Goal: Entertainment & Leisure: Consume media (video, audio)

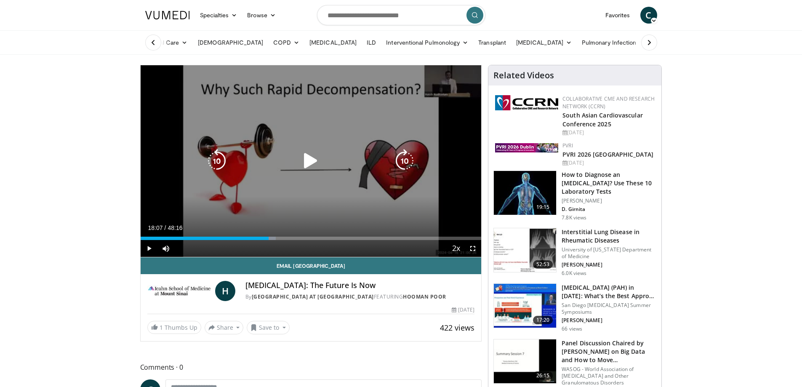
click at [309, 165] on icon "Video Player" at bounding box center [311, 161] width 24 height 24
click at [308, 161] on icon "Video Player" at bounding box center [311, 161] width 24 height 24
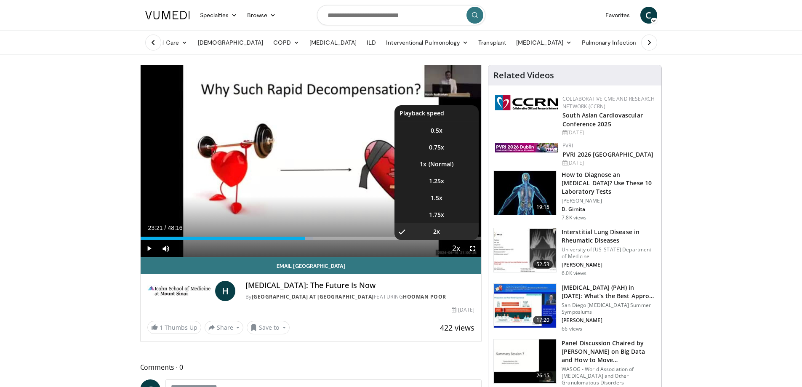
click at [451, 248] on span "Video Player" at bounding box center [456, 248] width 12 height 17
click at [452, 167] on li "1x" at bounding box center [436, 164] width 84 height 17
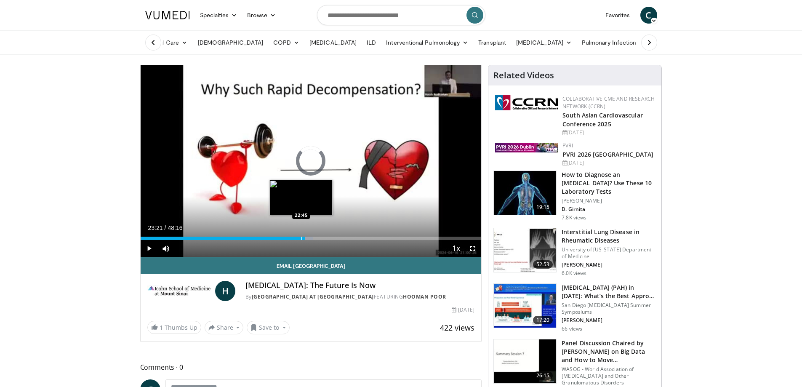
click at [301, 238] on div "Progress Bar" at bounding box center [301, 238] width 1 height 3
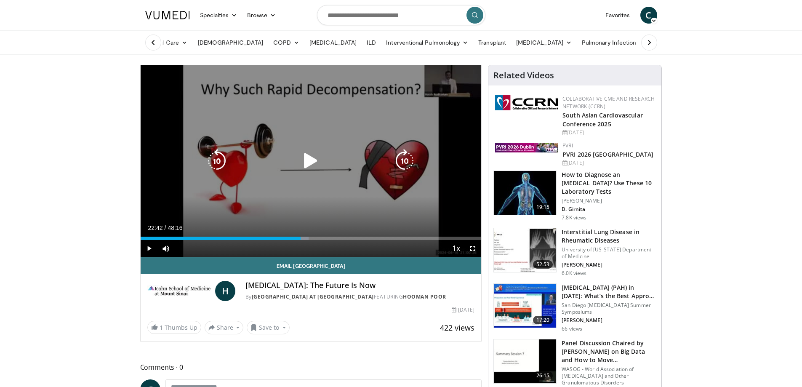
click at [305, 160] on icon "Video Player" at bounding box center [311, 161] width 24 height 24
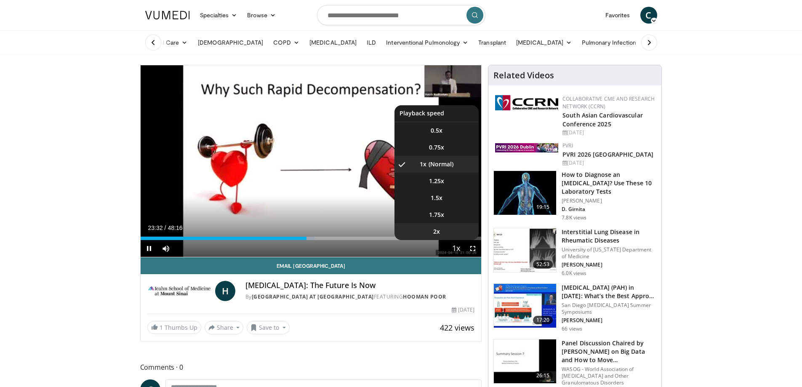
click at [444, 226] on li "2x" at bounding box center [436, 231] width 84 height 17
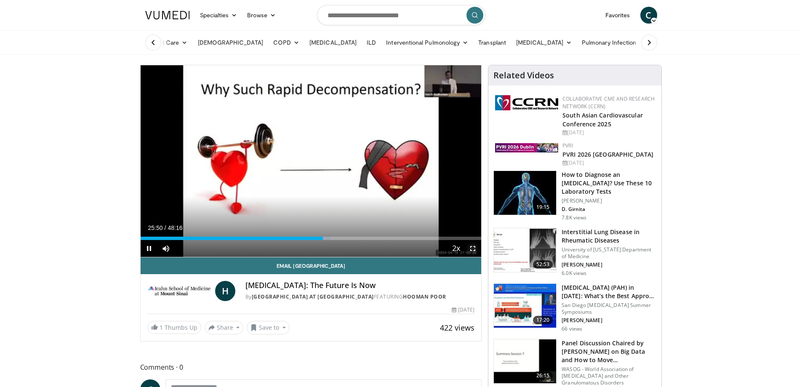
click at [476, 247] on span "Video Player" at bounding box center [472, 248] width 17 height 17
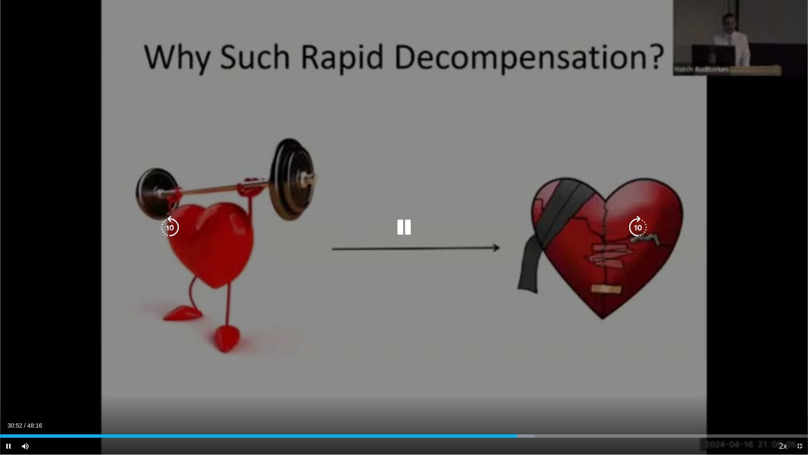
click at [401, 226] on icon "Video Player" at bounding box center [404, 228] width 24 height 24
click at [402, 229] on icon "Video Player" at bounding box center [404, 228] width 24 height 24
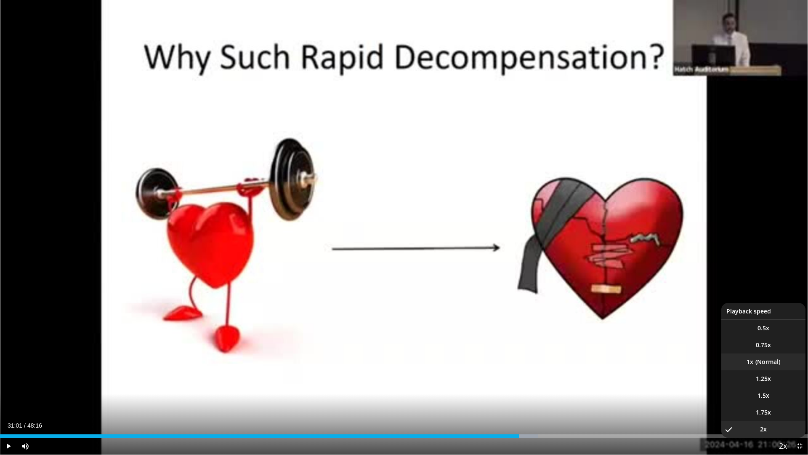
click at [765, 361] on li "1x" at bounding box center [764, 361] width 84 height 17
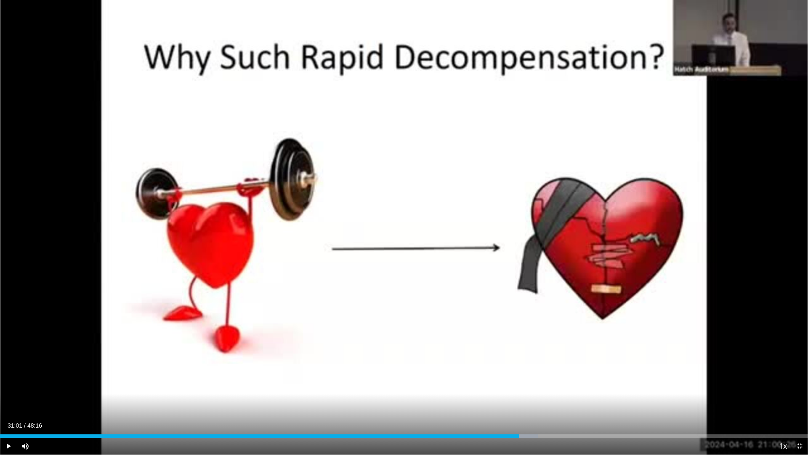
click at [775, 386] on button "Playback Rate" at bounding box center [783, 445] width 17 height 17
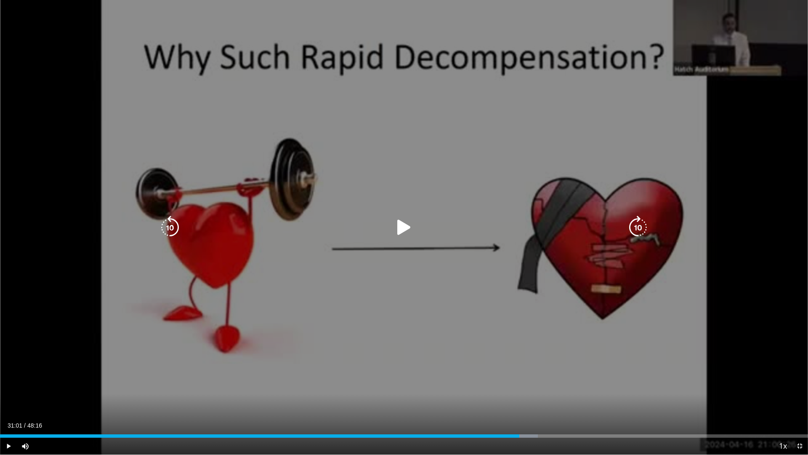
click at [391, 220] on div "Video Player" at bounding box center [404, 227] width 485 height 17
click at [398, 223] on icon "Video Player" at bounding box center [404, 228] width 24 height 24
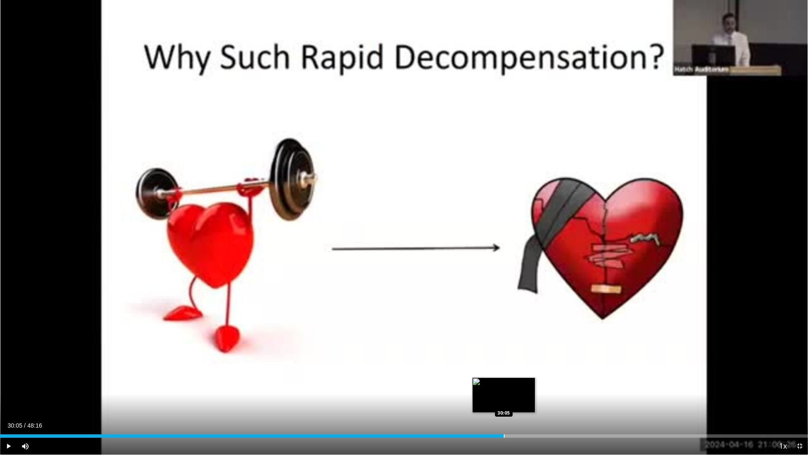
click at [504, 386] on div "Loaded : 62.40% 30:05 30:05" at bounding box center [404, 433] width 808 height 8
click at [490, 386] on div "Loaded : 60.68% 29:14 29:14" at bounding box center [404, 433] width 808 height 8
click at [492, 386] on div "Loaded : 62.75% 29:21 29:21" at bounding box center [404, 433] width 808 height 8
click at [496, 386] on div "Loaded : 63.09% 29:22 29:35" at bounding box center [404, 433] width 808 height 8
click at [500, 386] on div "Loaded : 63.44% 29:50 29:50" at bounding box center [404, 433] width 808 height 8
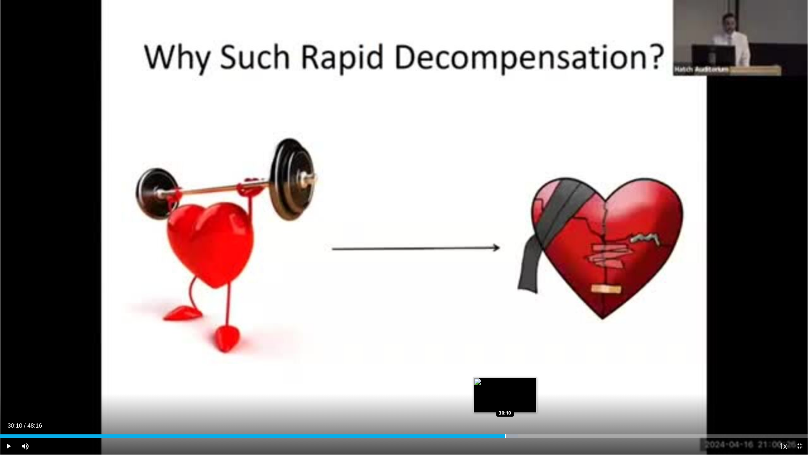
click at [505, 386] on div "Progress Bar" at bounding box center [505, 435] width 1 height 3
click at [795, 386] on span "Video Player" at bounding box center [800, 445] width 17 height 17
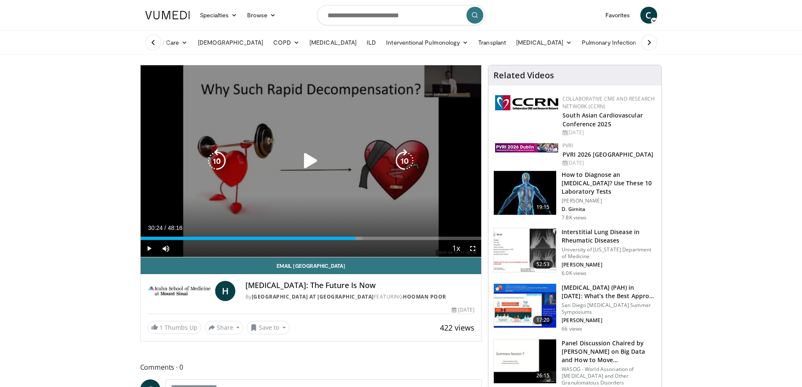
click at [307, 159] on icon "Video Player" at bounding box center [311, 161] width 24 height 24
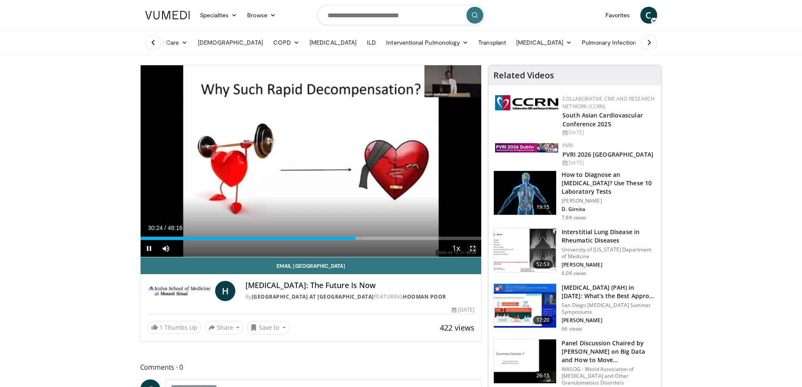
click at [474, 248] on span "Video Player" at bounding box center [472, 248] width 17 height 17
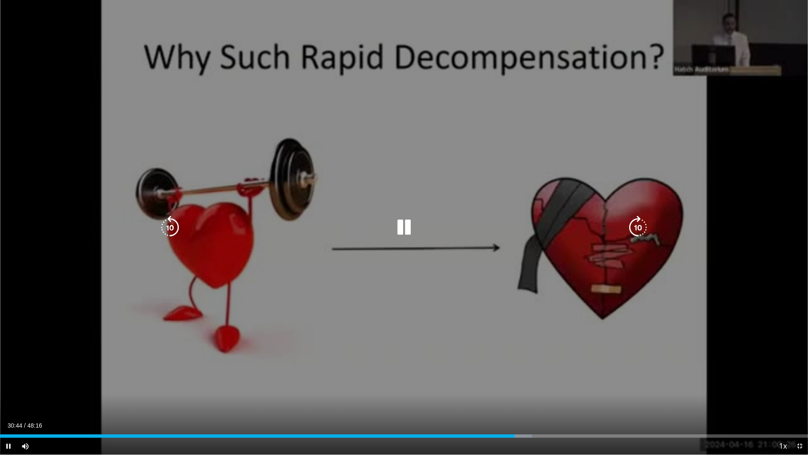
click at [409, 226] on icon "Video Player" at bounding box center [404, 228] width 24 height 24
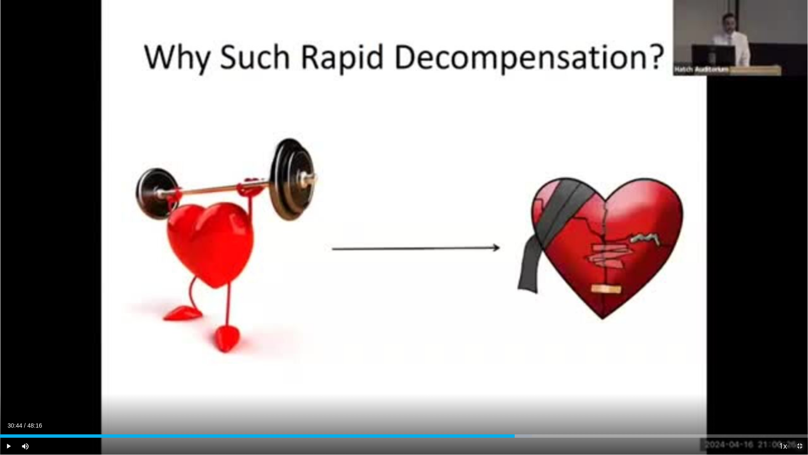
click at [800, 386] on span "Video Player" at bounding box center [800, 445] width 17 height 17
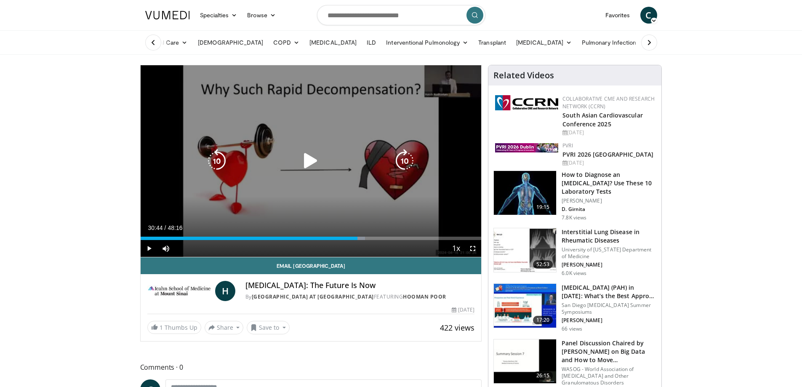
click at [309, 160] on icon "Video Player" at bounding box center [311, 161] width 24 height 24
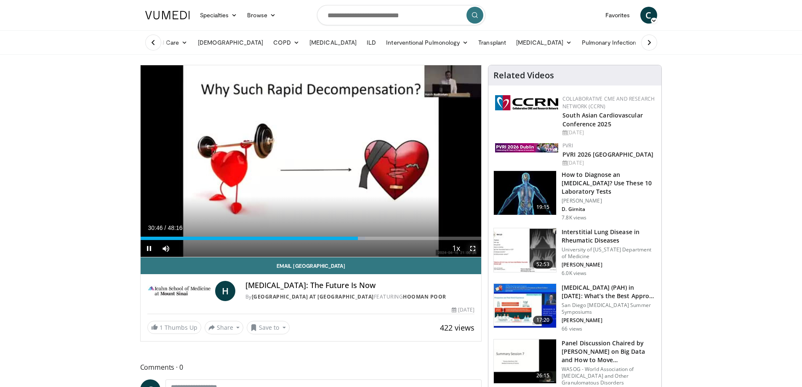
click at [472, 249] on span "Video Player" at bounding box center [472, 248] width 17 height 17
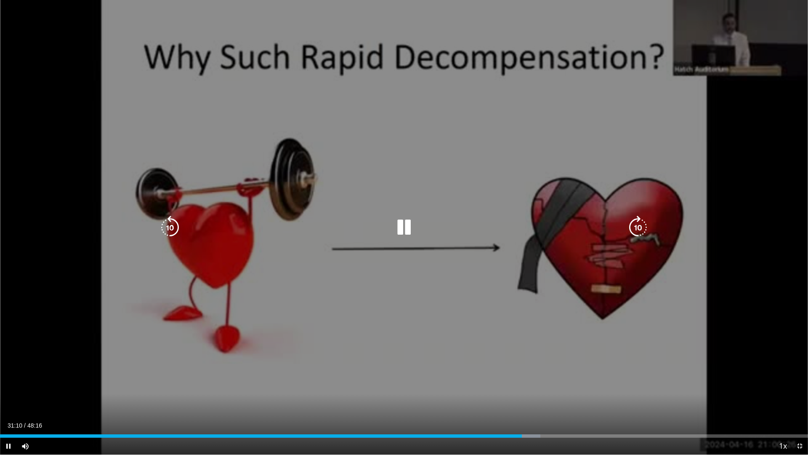
click at [413, 230] on icon "Video Player" at bounding box center [404, 228] width 24 height 24
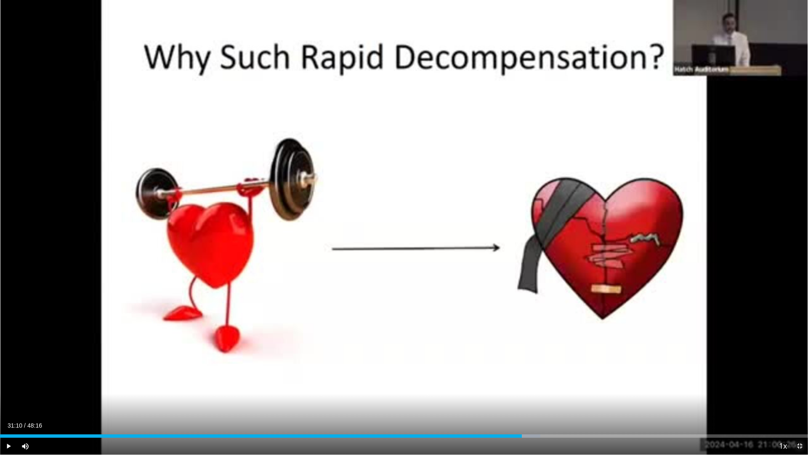
click at [800, 386] on span "Video Player" at bounding box center [800, 445] width 17 height 17
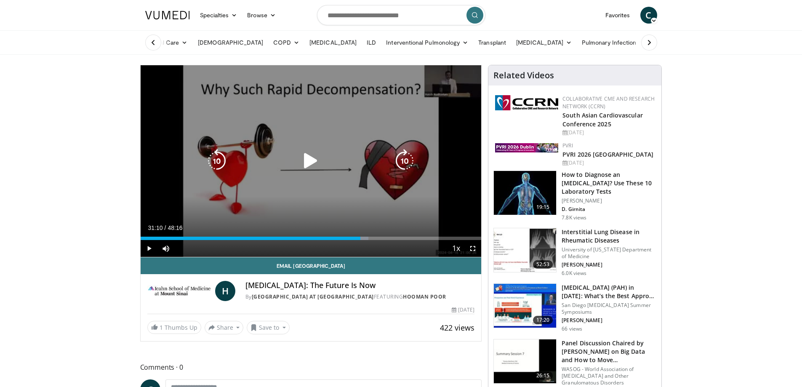
click at [314, 155] on icon "Video Player" at bounding box center [311, 161] width 24 height 24
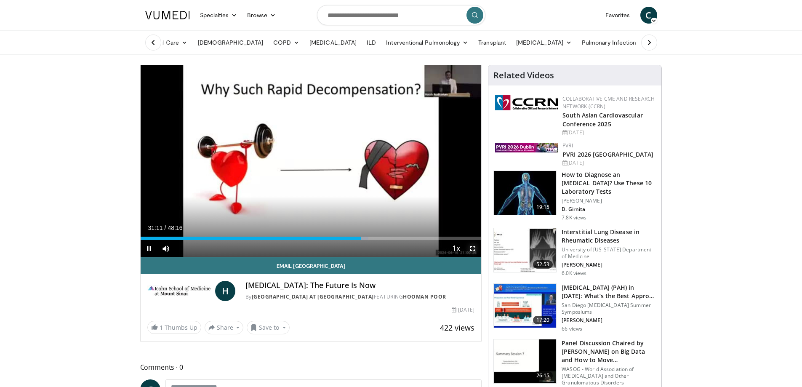
click at [473, 244] on span "Video Player" at bounding box center [472, 248] width 17 height 17
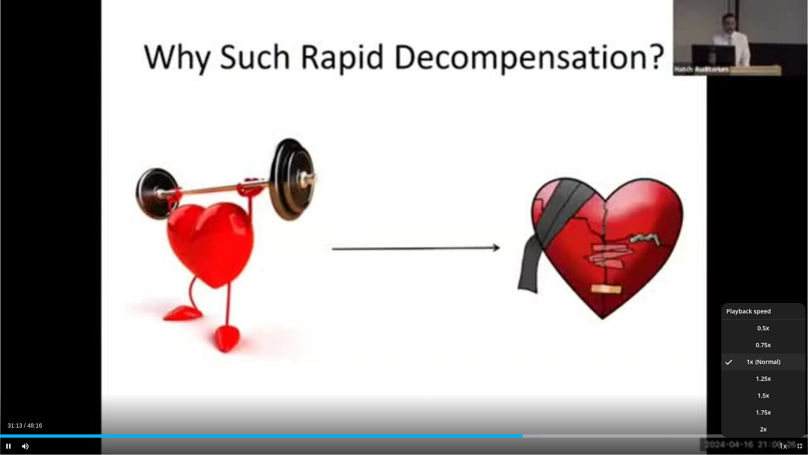
click at [777, 386] on button "Playback Rate" at bounding box center [783, 445] width 17 height 17
click at [770, 386] on li "2x" at bounding box center [764, 429] width 84 height 17
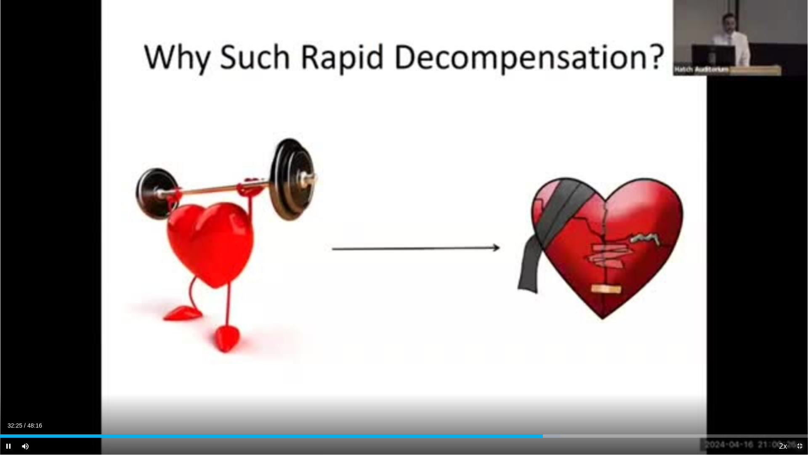
click at [799, 386] on span "Video Player" at bounding box center [800, 445] width 17 height 17
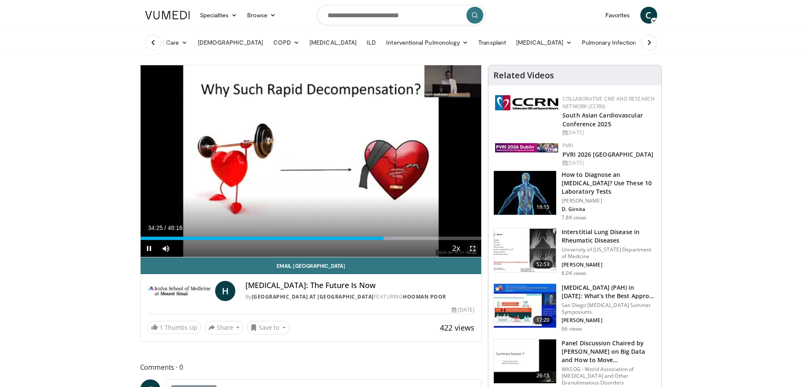
click at [472, 247] on span "Video Player" at bounding box center [472, 248] width 17 height 17
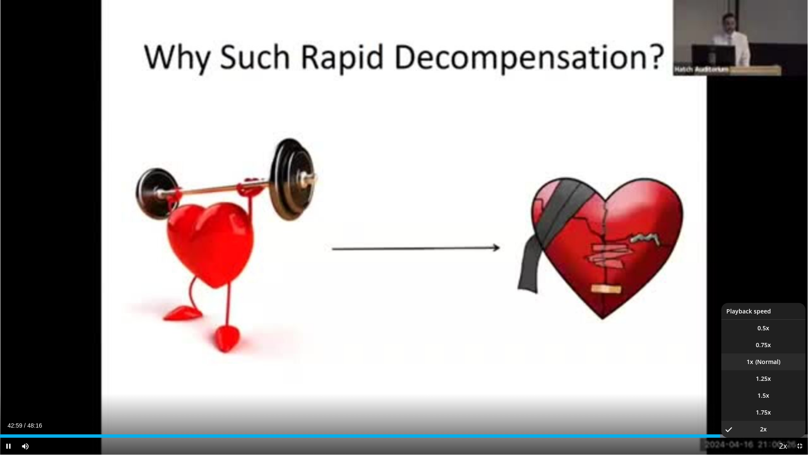
click at [768, 363] on li "1x" at bounding box center [764, 361] width 84 height 17
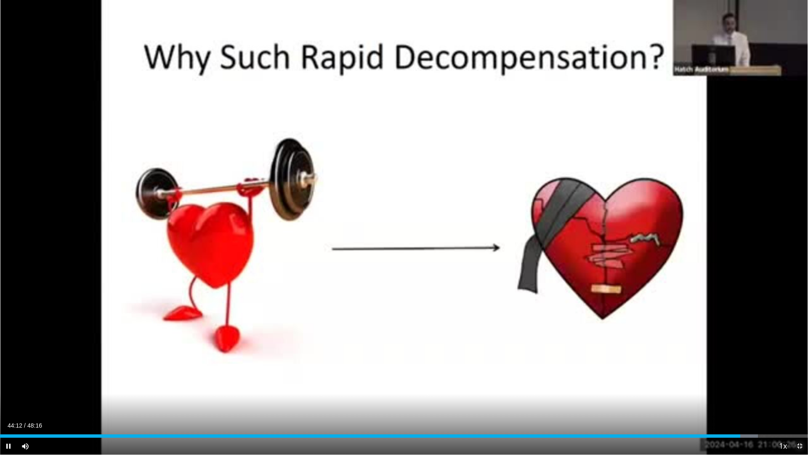
click at [798, 386] on span "Video Player" at bounding box center [800, 445] width 17 height 17
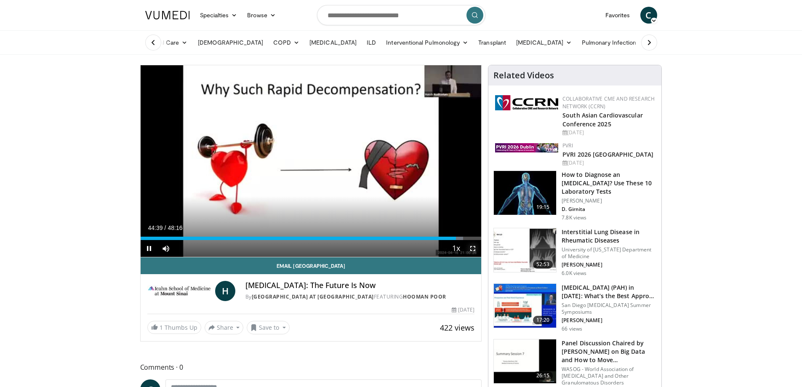
click at [474, 248] on span "Video Player" at bounding box center [472, 248] width 17 height 17
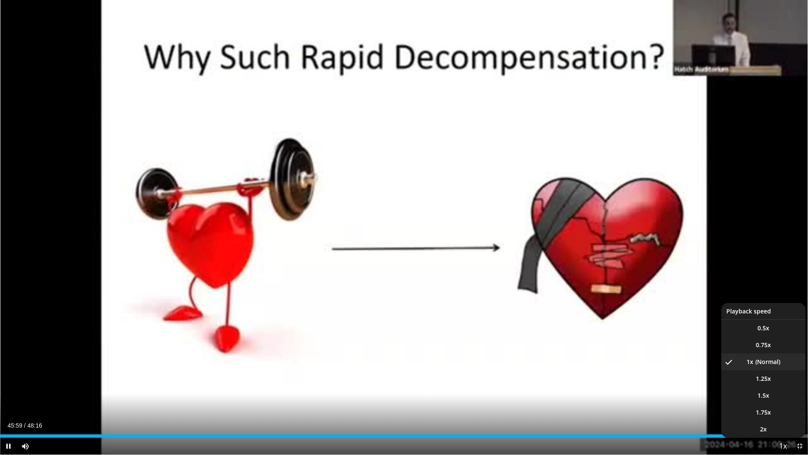
click at [780, 386] on span "Video Player" at bounding box center [783, 446] width 12 height 17
click at [774, 386] on li "2x" at bounding box center [764, 429] width 84 height 17
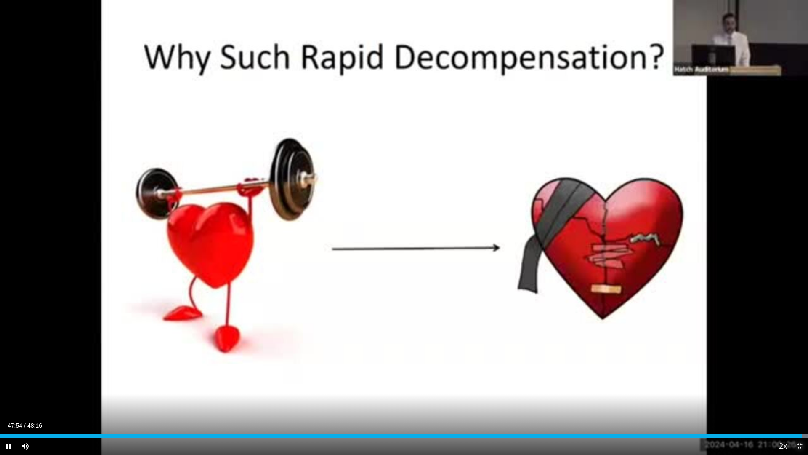
click at [801, 386] on span "Video Player" at bounding box center [800, 445] width 17 height 17
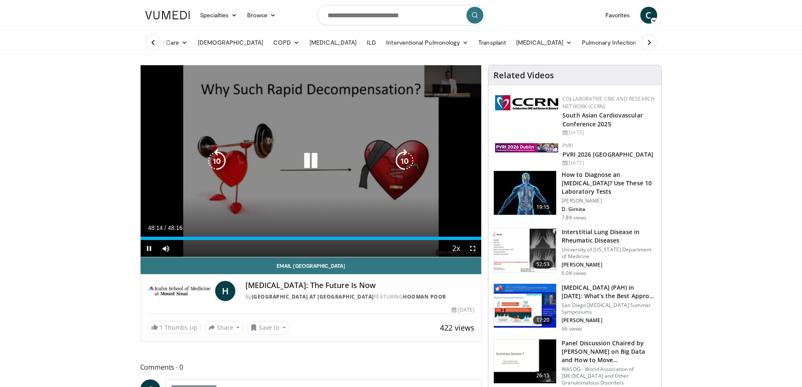
click at [312, 158] on icon "Video Player" at bounding box center [311, 161] width 24 height 24
